Goal: Task Accomplishment & Management: Manage account settings

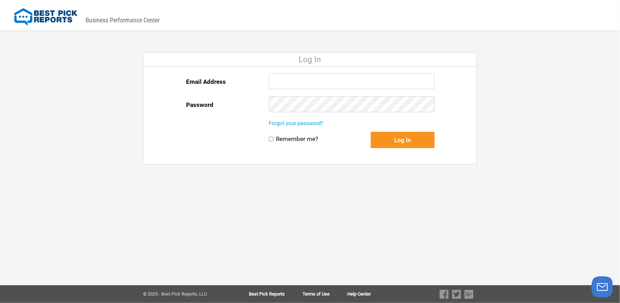
click at [311, 76] on input "Email Address" at bounding box center [352, 81] width 166 height 16
type input "[PERSON_NAME][EMAIL_ADDRESS][DOMAIN_NAME]"
click at [371, 132] on button "Log In" at bounding box center [403, 140] width 64 height 16
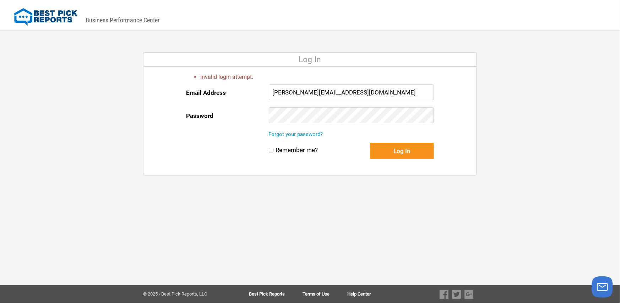
click at [370, 143] on button "Log In" at bounding box center [402, 151] width 64 height 16
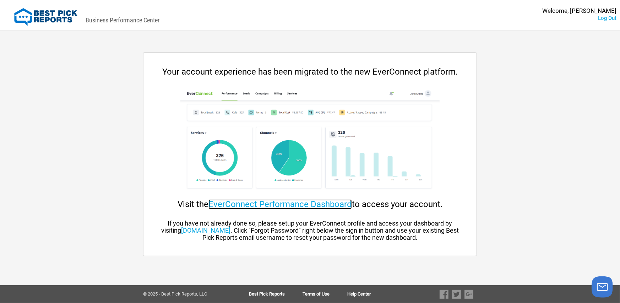
click at [246, 203] on link "EverConnect Performance Dashboard" at bounding box center [279, 204] width 143 height 10
